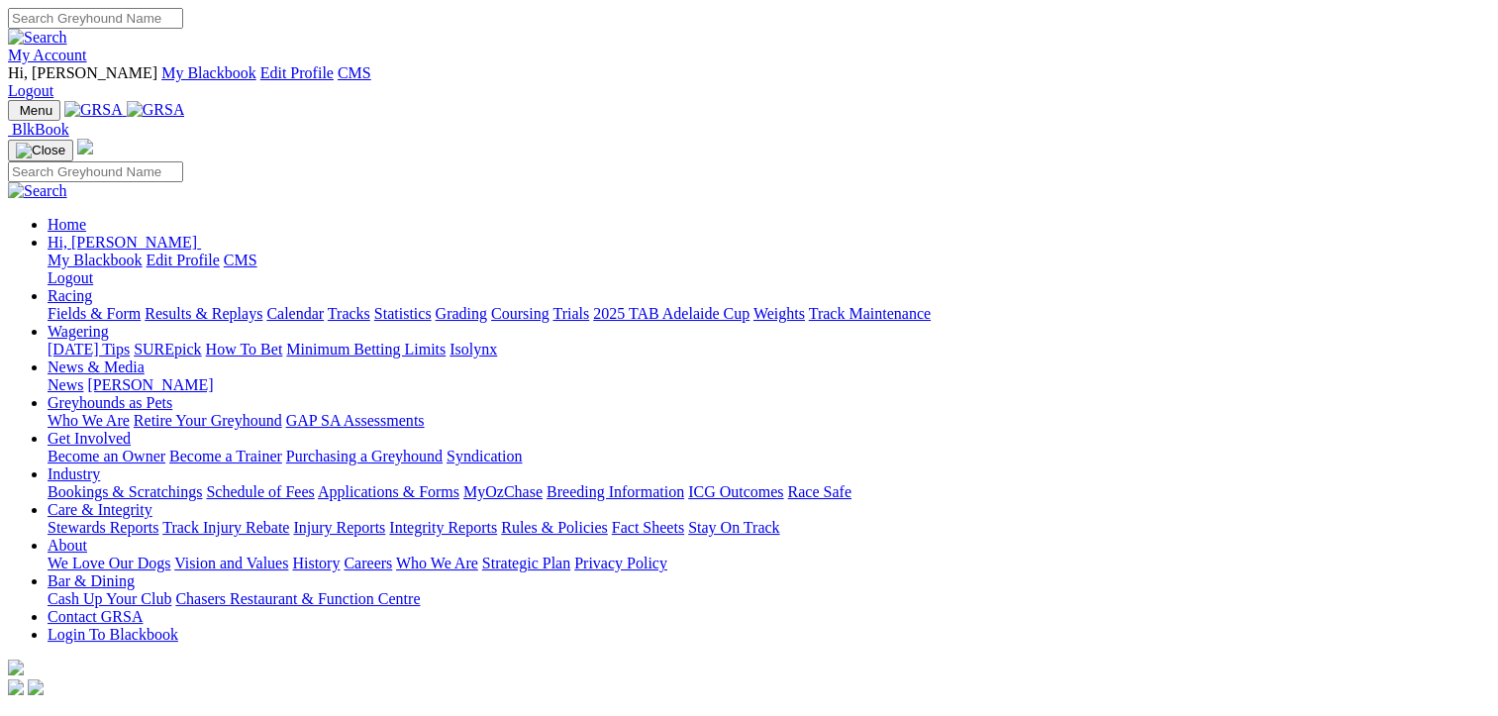
click at [99, 305] on link "Fields & Form" at bounding box center [94, 313] width 93 height 17
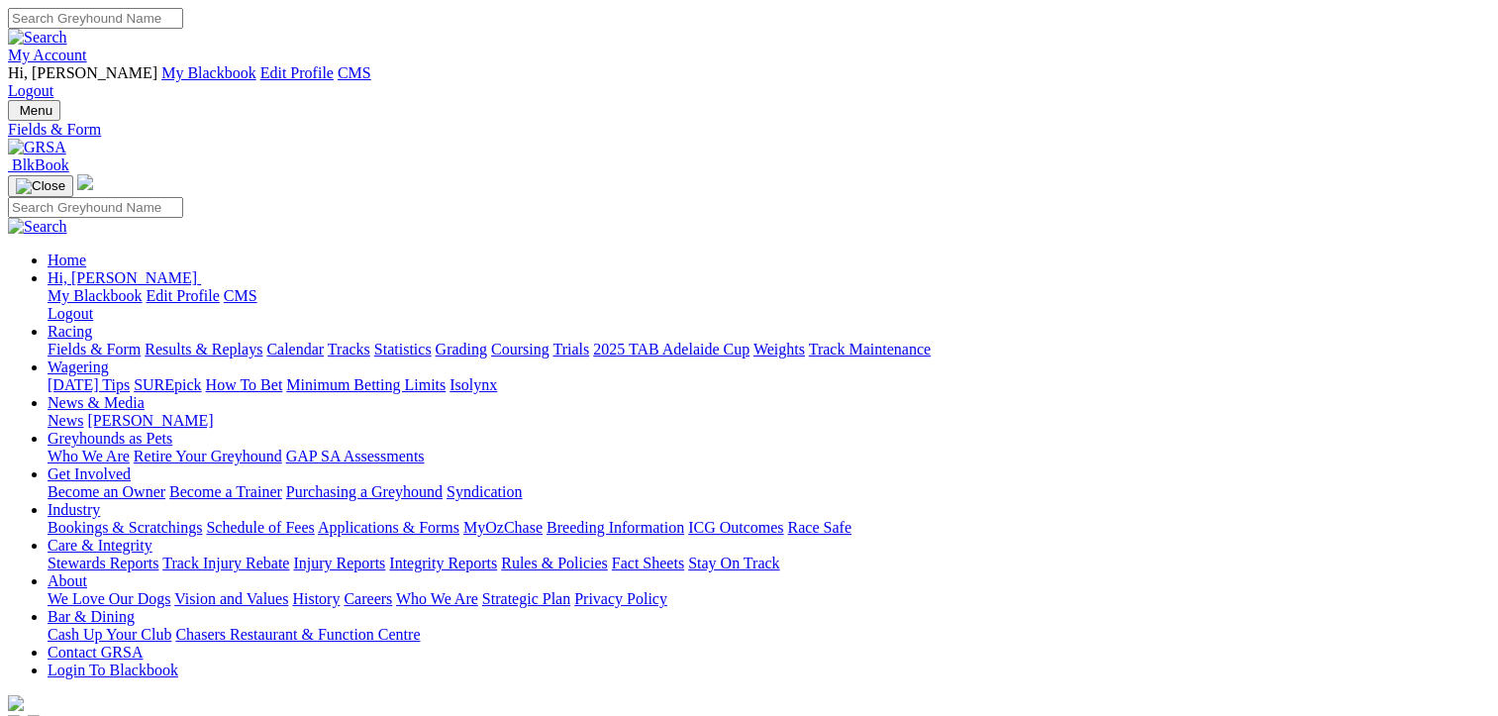
click at [262, 341] on link "Results & Replays" at bounding box center [204, 349] width 118 height 17
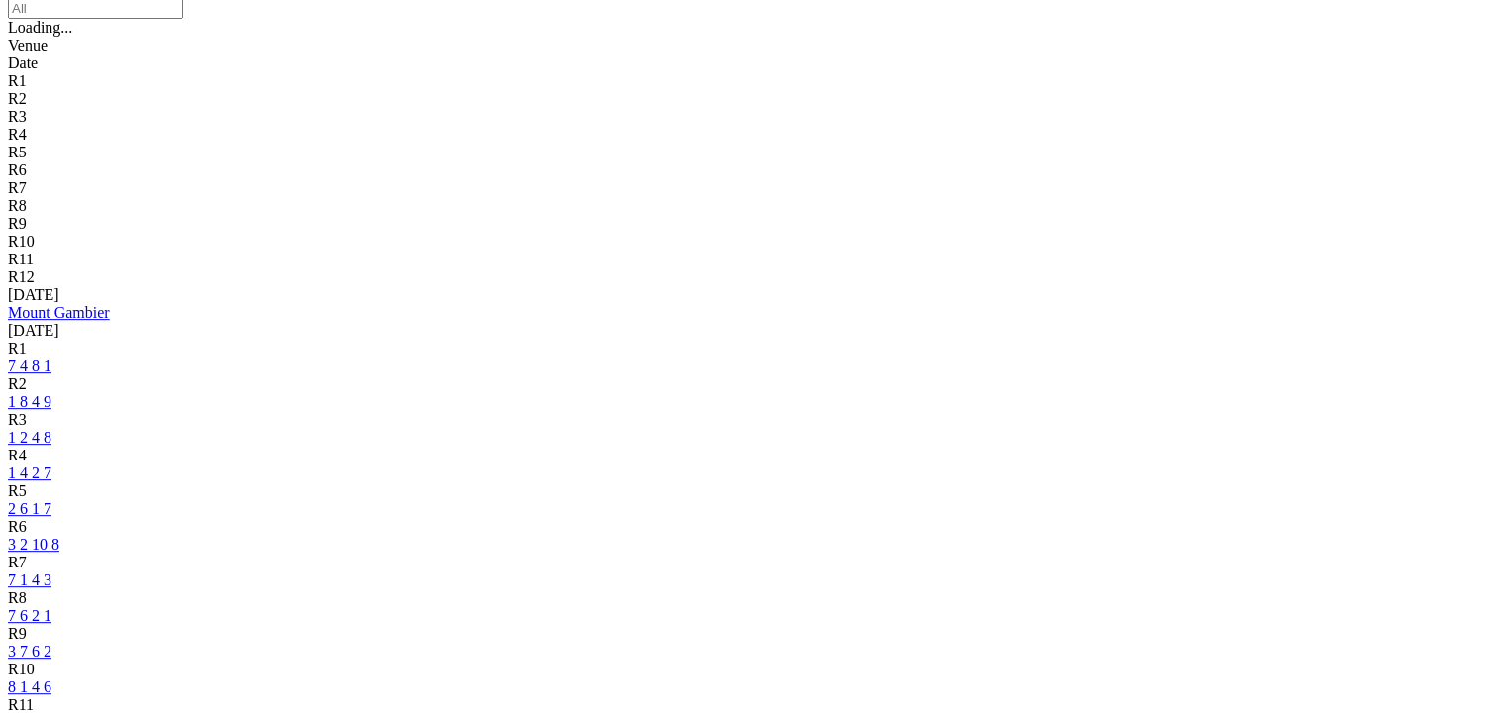
scroll to position [768, 0]
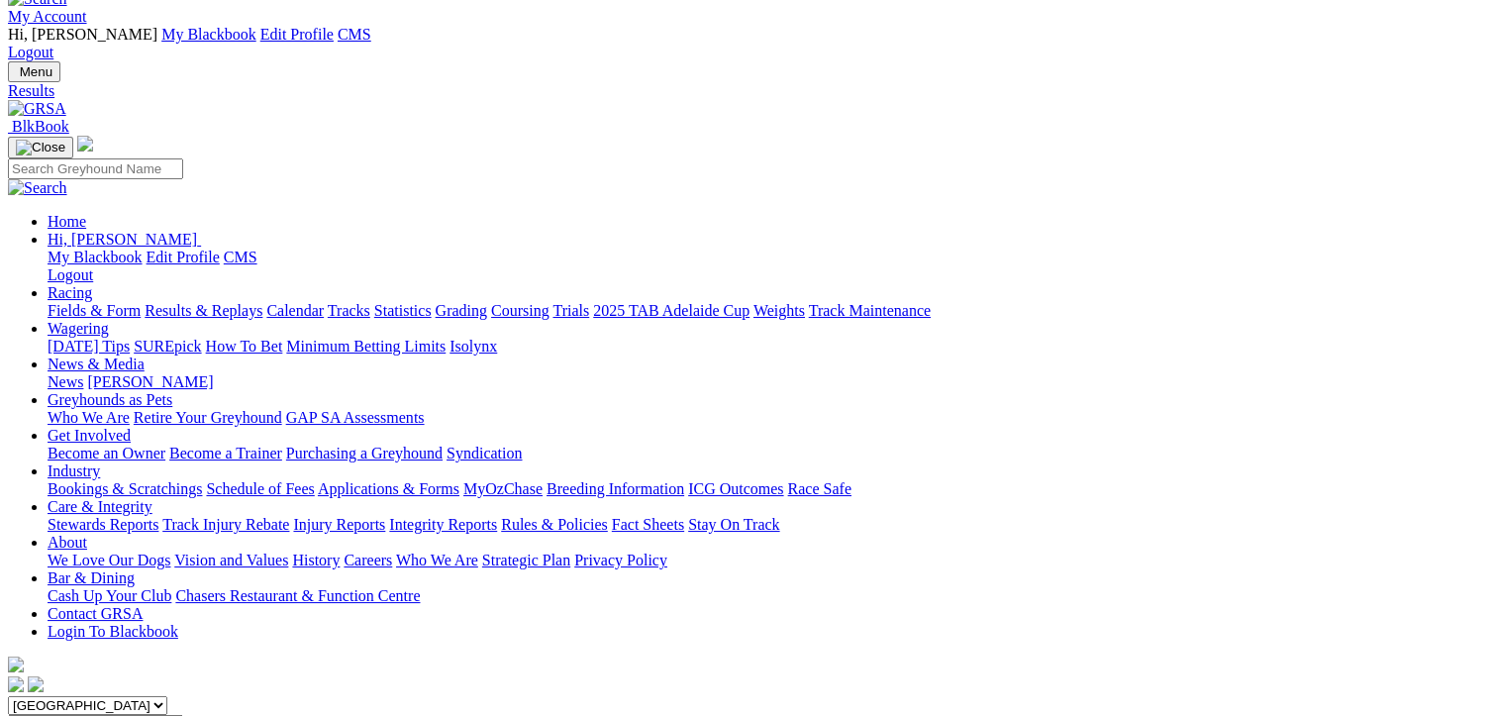
scroll to position [0, 0]
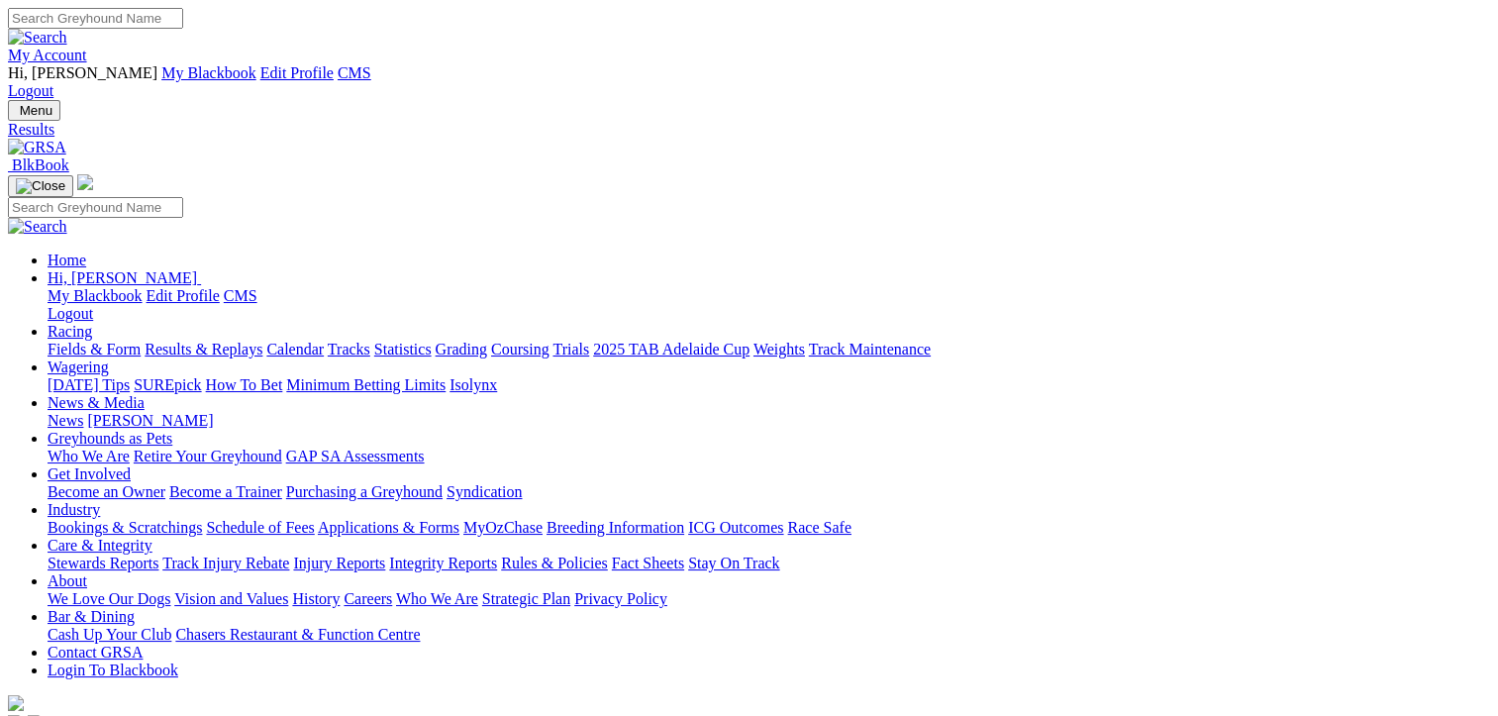
type input "[DATE]"
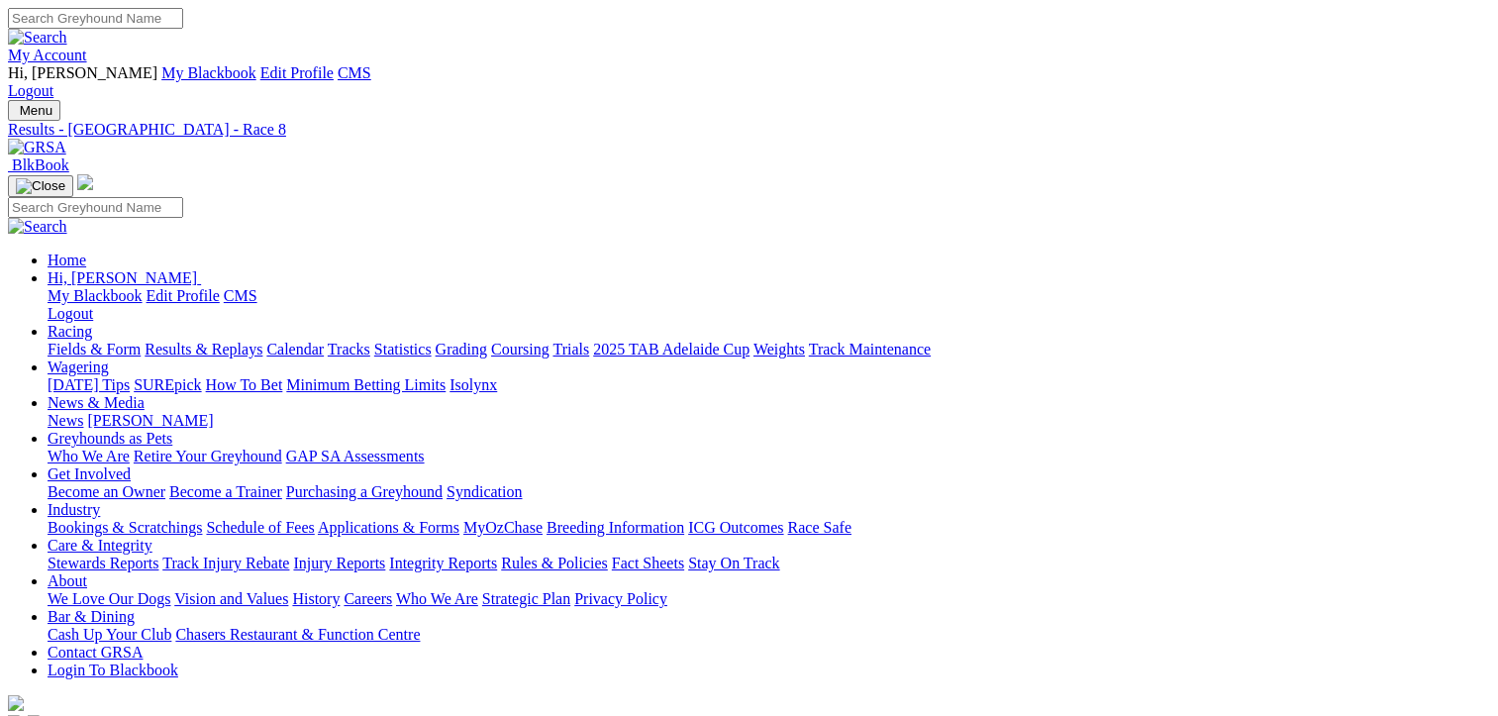
click at [216, 341] on link "Results & Replays" at bounding box center [204, 349] width 118 height 17
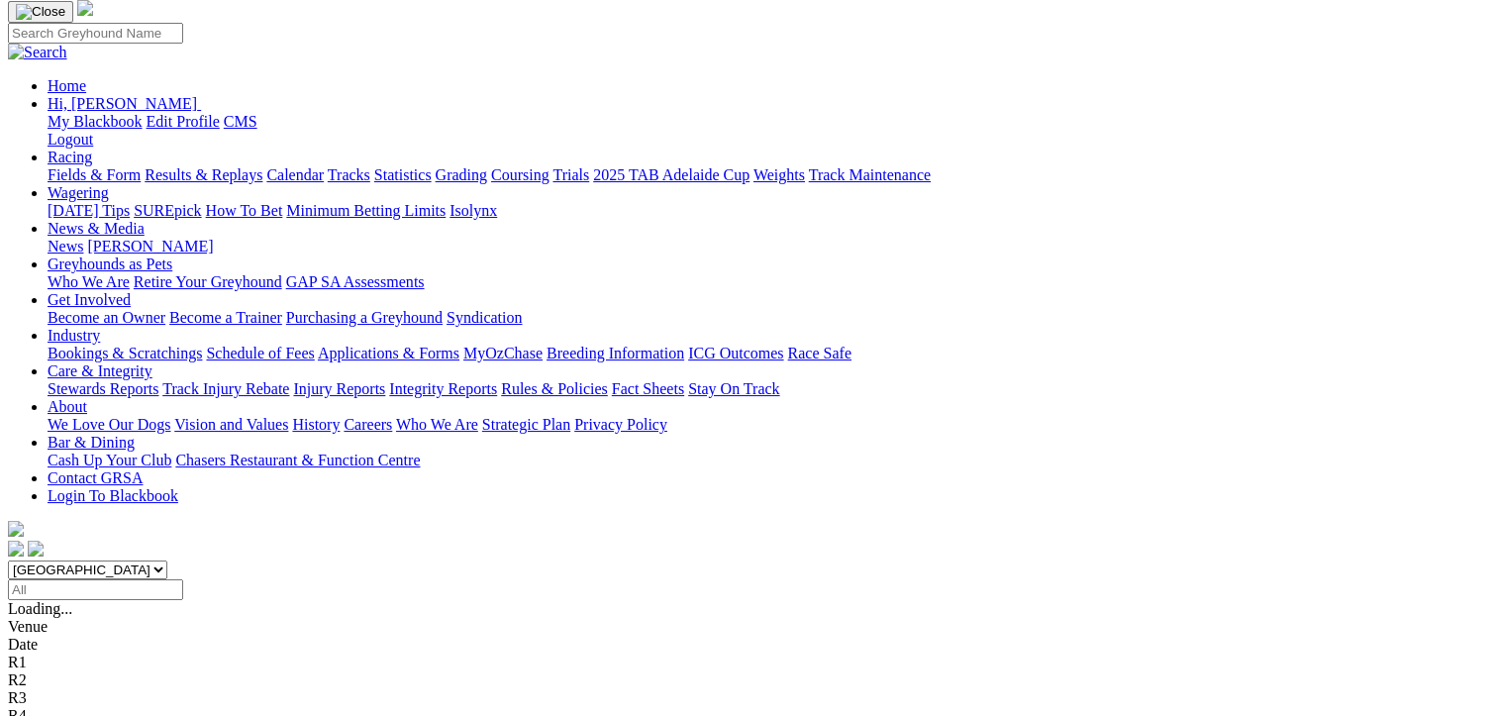
scroll to position [181, 0]
